Goal: Check status: Check status

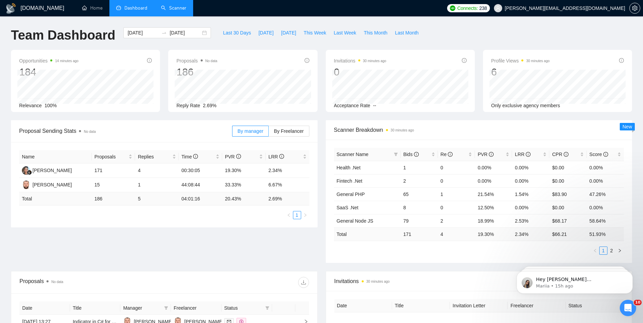
click at [167, 6] on link "Scanner" at bounding box center [173, 8] width 25 height 6
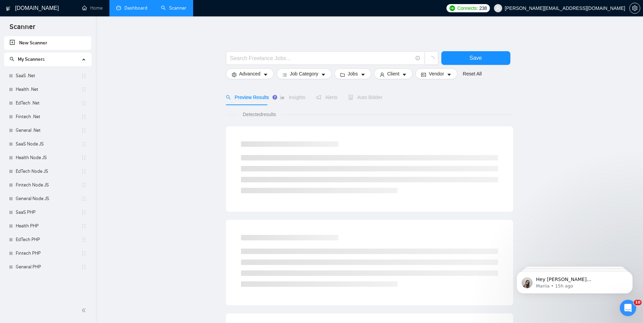
click at [139, 10] on link "Dashboard" at bounding box center [131, 8] width 31 height 6
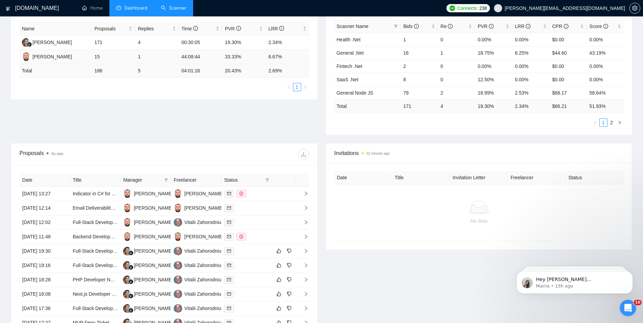
scroll to position [137, 0]
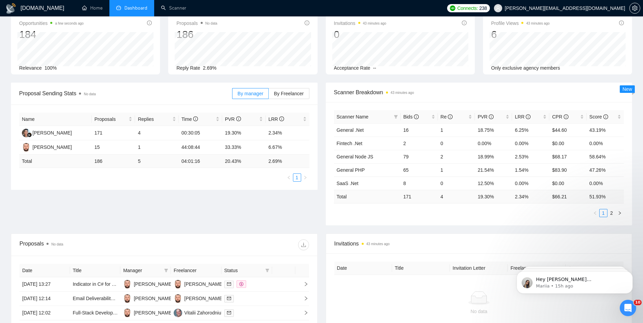
drag, startPoint x: 317, startPoint y: 120, endPoint x: 324, endPoint y: 108, distance: 13.9
drag, startPoint x: 324, startPoint y: 108, endPoint x: 320, endPoint y: 114, distance: 6.9
drag, startPoint x: 320, startPoint y: 114, endPoint x: 327, endPoint y: 91, distance: 24.2
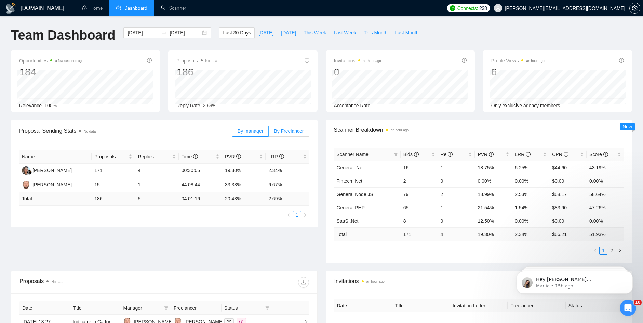
drag, startPoint x: 269, startPoint y: 159, endPoint x: 275, endPoint y: 128, distance: 31.6
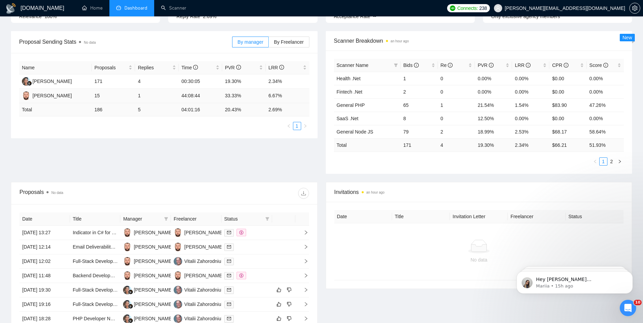
scroll to position [102, 0]
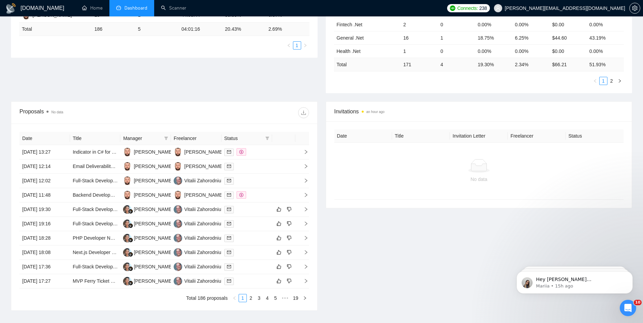
scroll to position [189, 0]
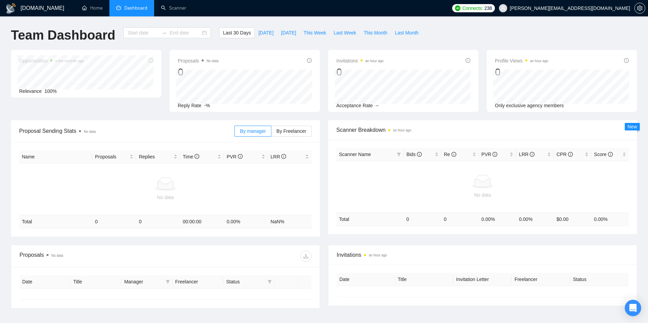
type input "[DATE]"
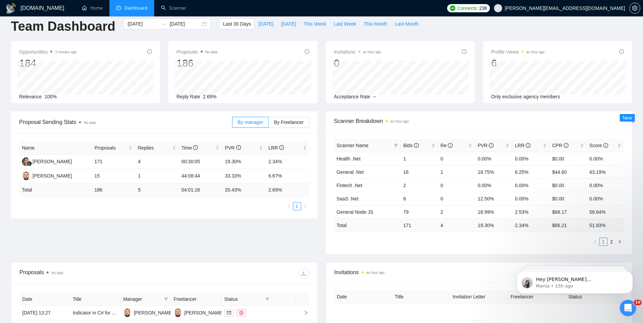
scroll to position [137, 0]
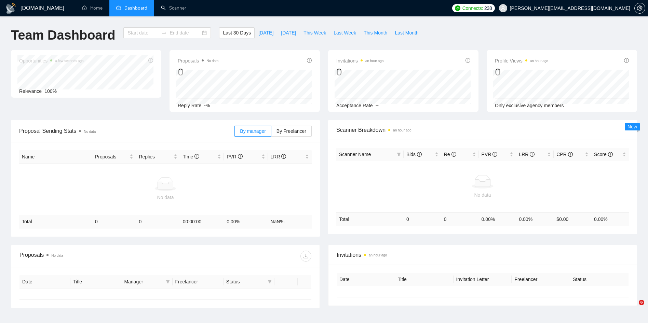
type input "[DATE]"
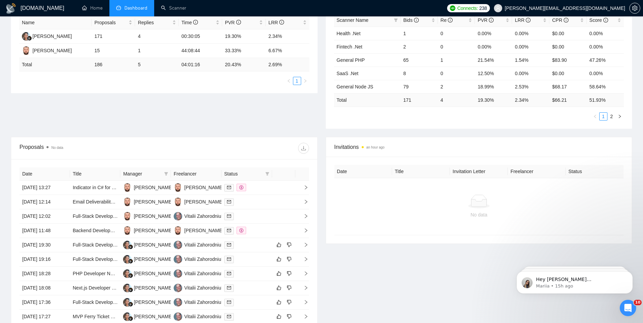
scroll to position [152, 0]
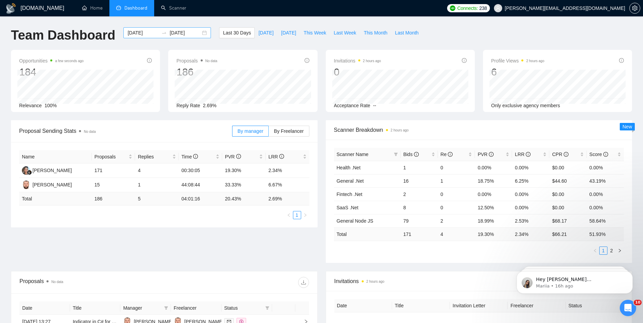
click at [180, 34] on input "2025-08-19" at bounding box center [184, 33] width 31 height 8
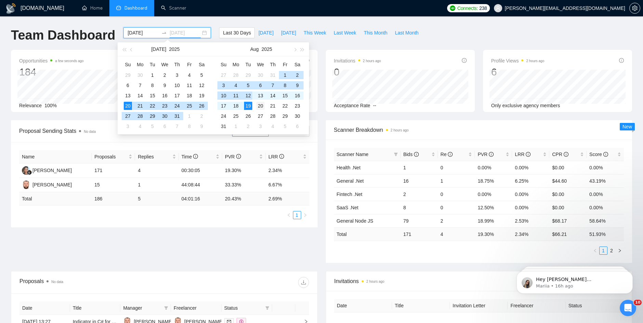
type input "[DATE]"
click at [262, 106] on div "20" at bounding box center [260, 106] width 8 height 8
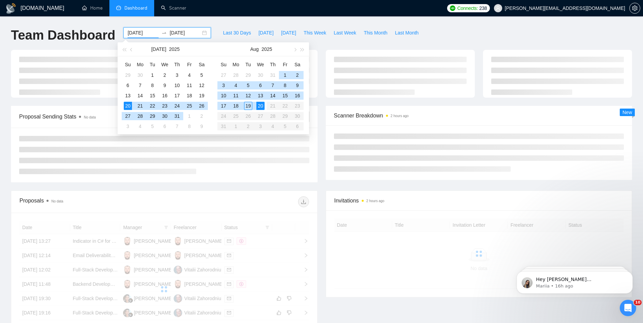
type input "[DATE]"
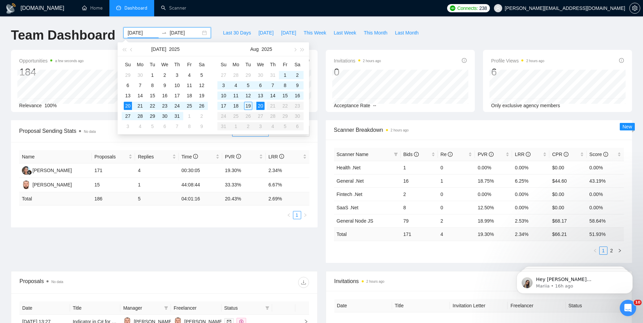
drag, startPoint x: 151, startPoint y: 244, endPoint x: 166, endPoint y: 236, distance: 17.1
click at [151, 243] on div "Proposal Sending Stats No data By manager By Freelancer Name Proposals Replies …" at bounding box center [321, 195] width 629 height 151
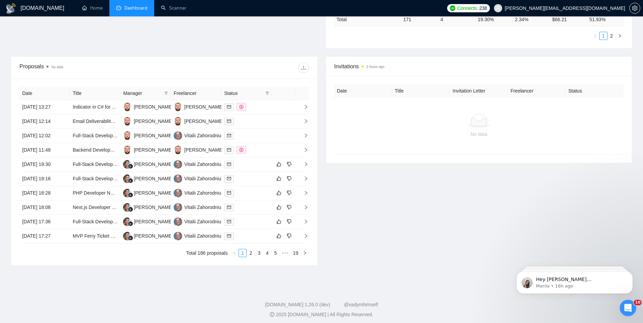
scroll to position [218, 0]
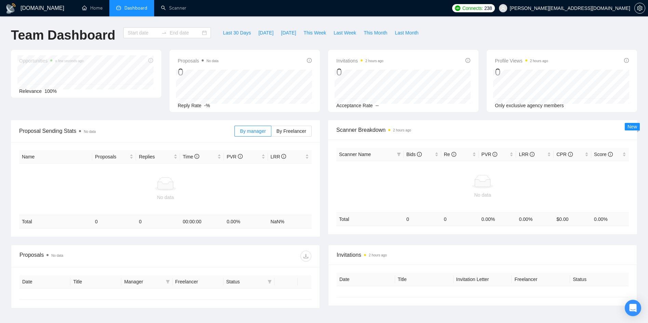
type input "[DATE]"
